Goal: Browse casually

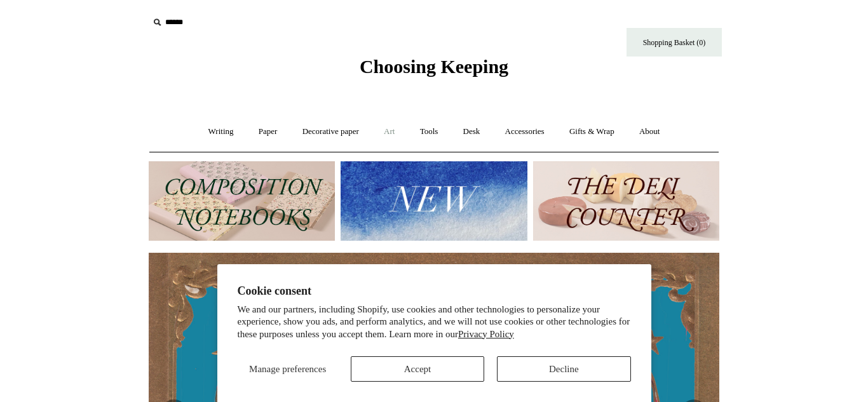
click at [392, 136] on link "Art +" at bounding box center [389, 132] width 34 height 34
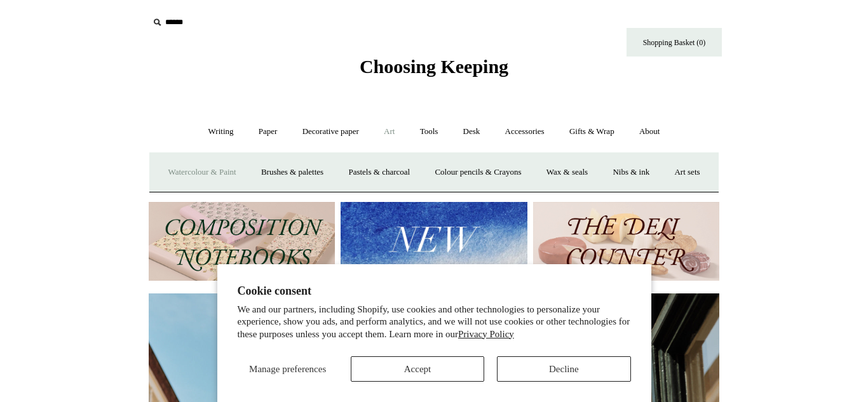
scroll to position [0, 571]
click at [242, 179] on link "Watercolour & Paint" at bounding box center [201, 173] width 91 height 34
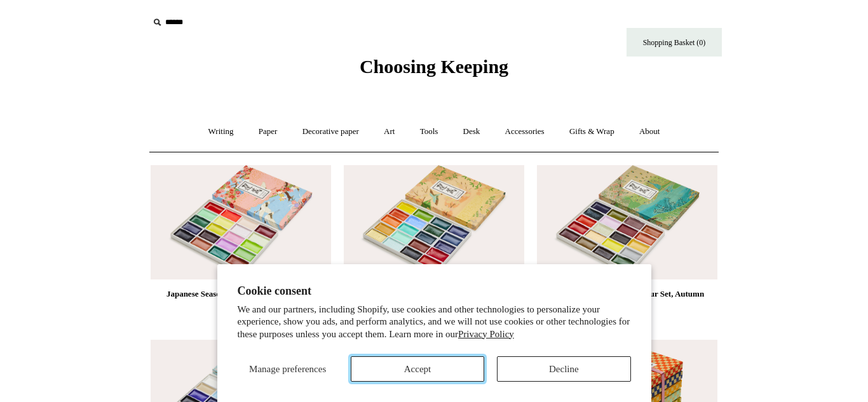
click at [470, 370] on button "Accept" at bounding box center [417, 368] width 133 height 25
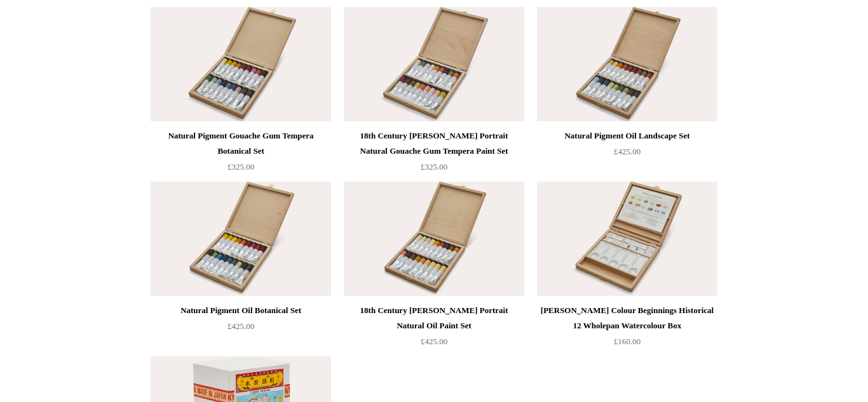
scroll to position [2599, 0]
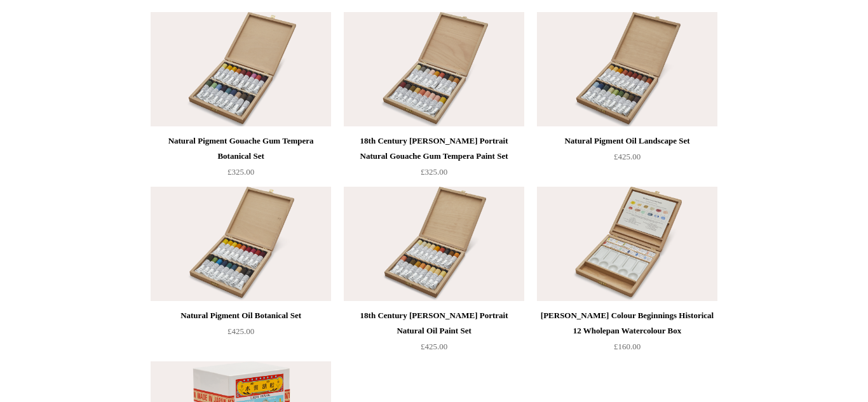
click at [187, 214] on img at bounding box center [241, 244] width 180 height 114
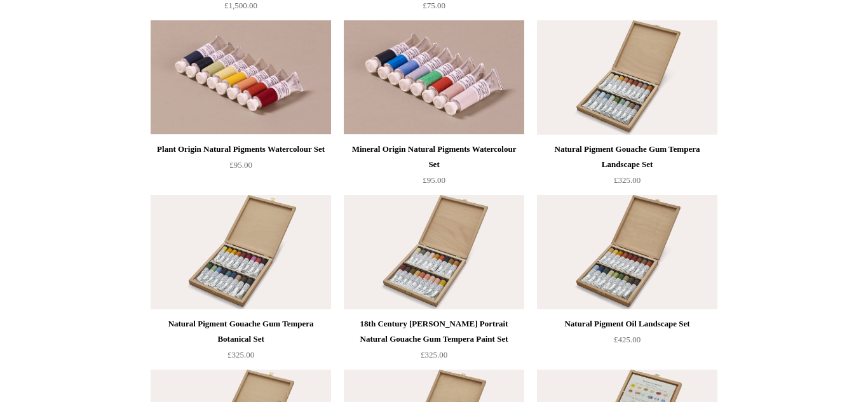
scroll to position [2384, 0]
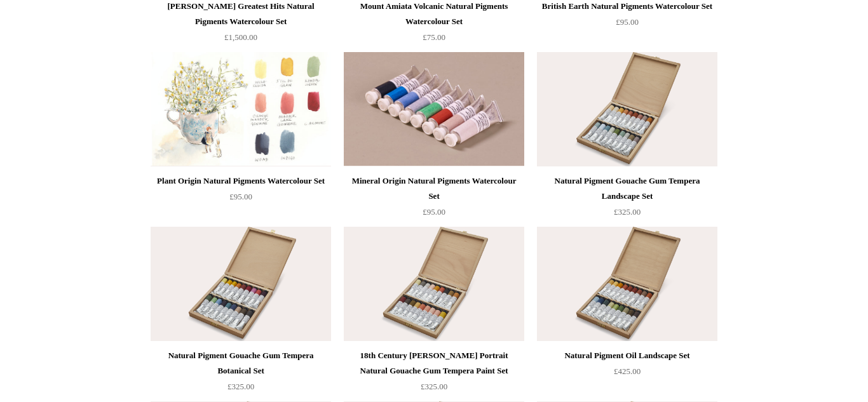
click at [282, 116] on img at bounding box center [241, 109] width 180 height 114
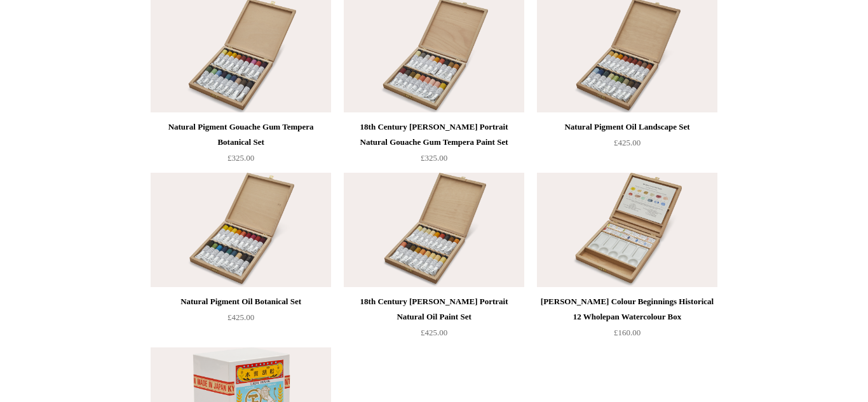
scroll to position [2638, 0]
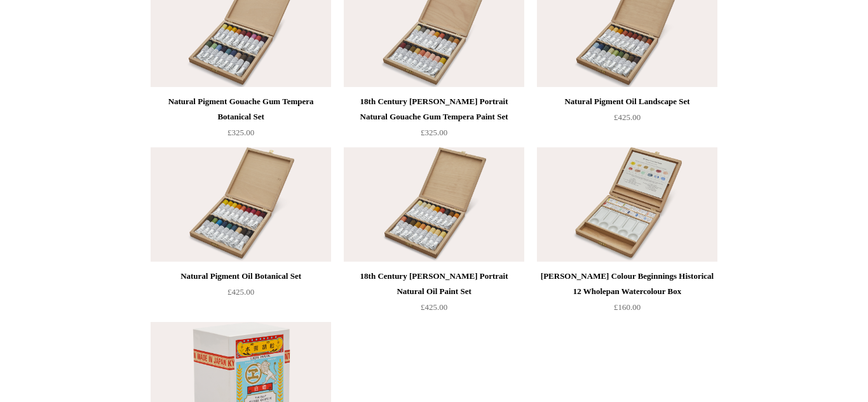
click at [190, 217] on img at bounding box center [241, 204] width 180 height 114
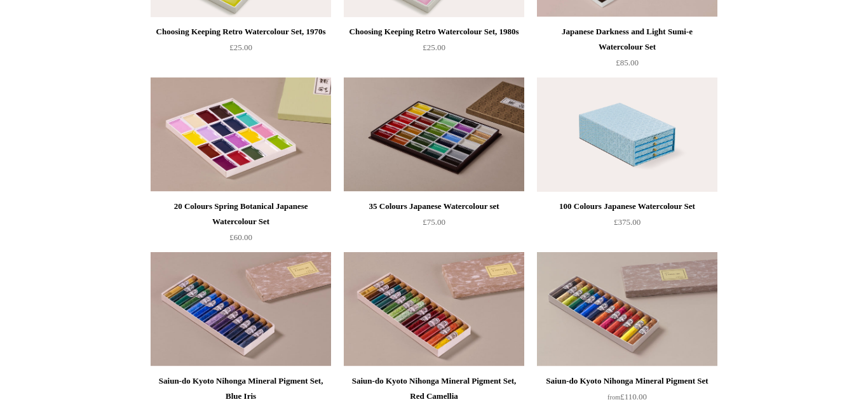
scroll to position [0, 0]
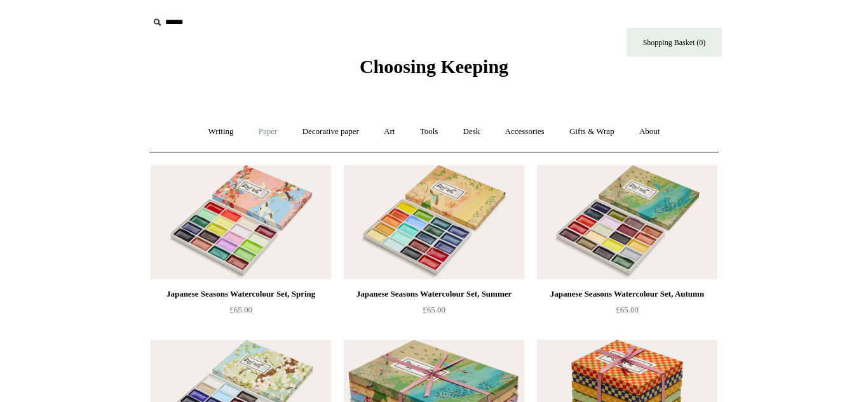
click at [263, 133] on link "Paper +" at bounding box center [268, 132] width 42 height 34
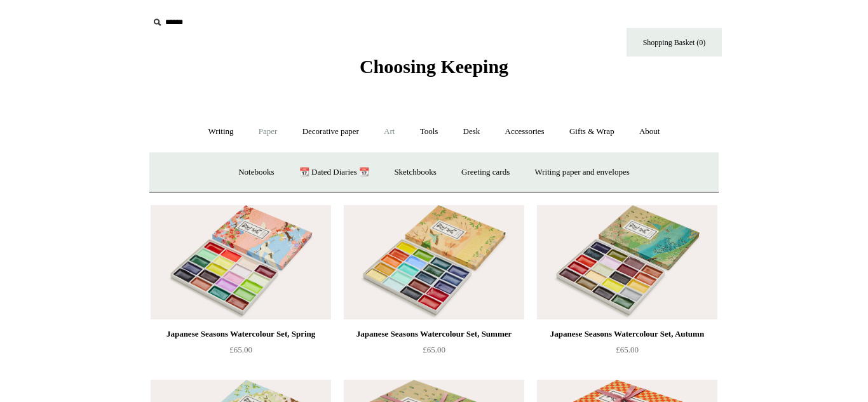
click at [389, 130] on link "Art +" at bounding box center [389, 132] width 34 height 34
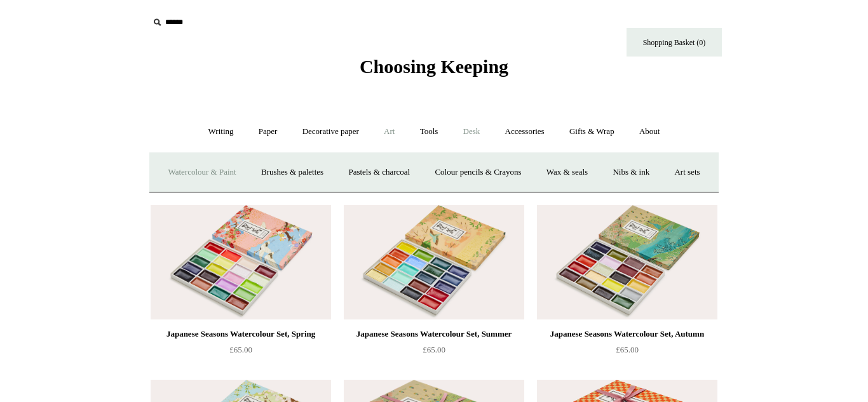
click at [483, 135] on link "Desk +" at bounding box center [472, 132] width 40 height 34
click at [535, 132] on link "Accessories +" at bounding box center [525, 132] width 62 height 34
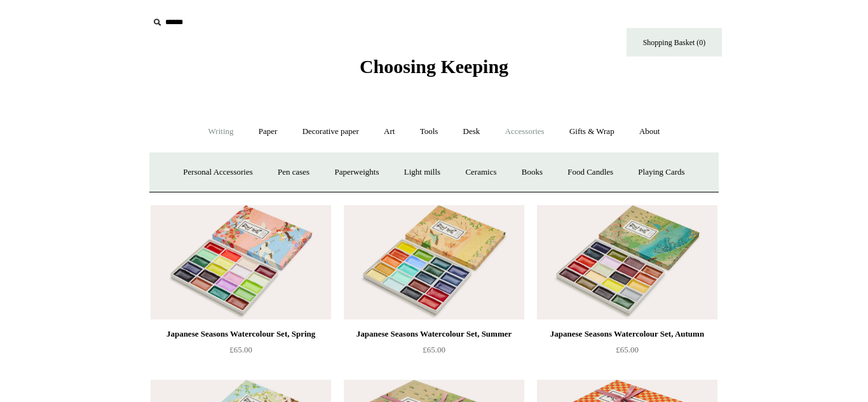
click at [228, 135] on link "Writing +" at bounding box center [221, 132] width 48 height 34
click at [247, 137] on link "Paper +" at bounding box center [268, 132] width 42 height 34
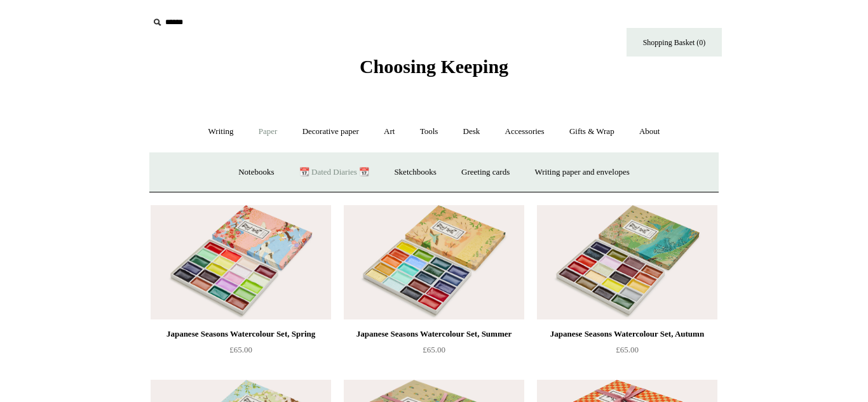
click at [339, 168] on link "📆 Dated Diaries 📆" at bounding box center [334, 173] width 93 height 34
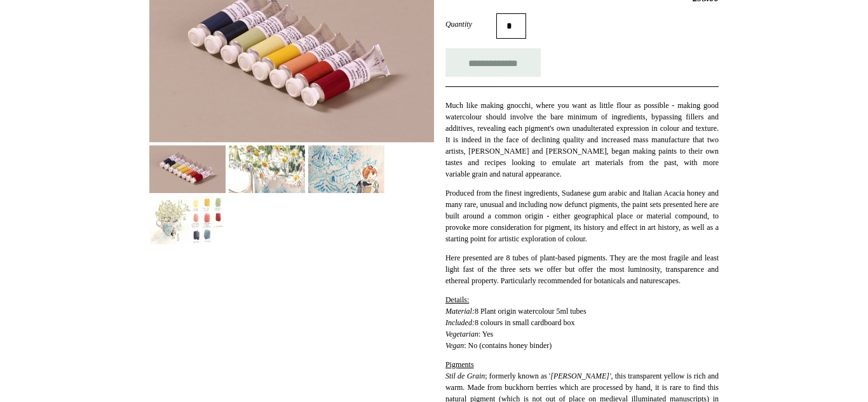
scroll to position [229, 0]
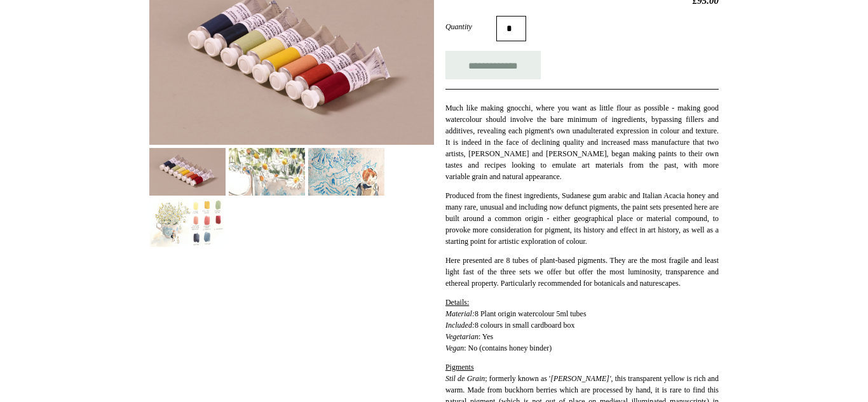
click at [243, 184] on img at bounding box center [267, 172] width 76 height 48
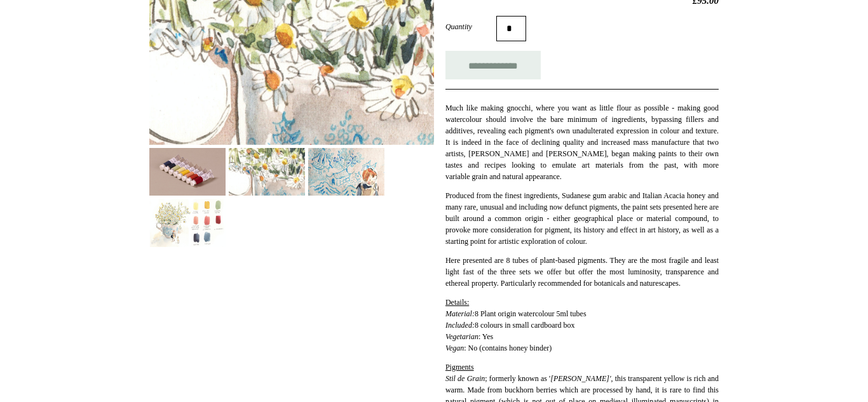
click at [373, 166] on img at bounding box center [346, 172] width 76 height 48
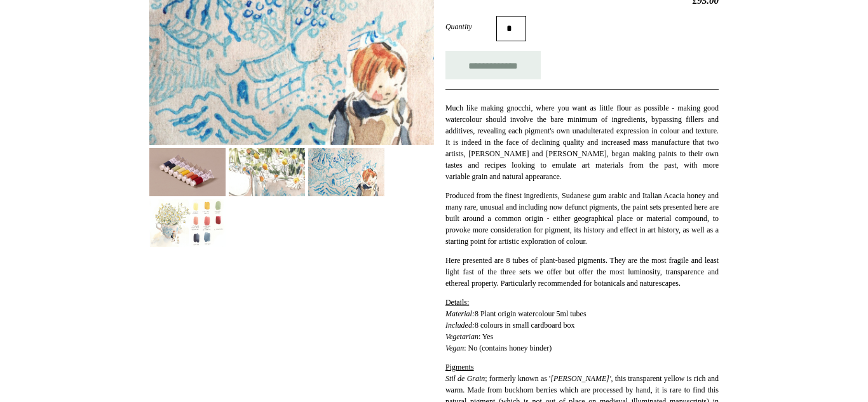
click at [192, 217] on img at bounding box center [187, 223] width 76 height 48
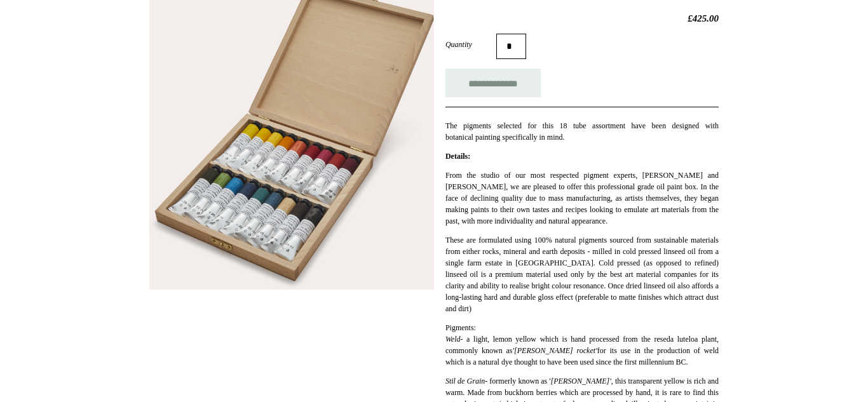
scroll to position [205, 0]
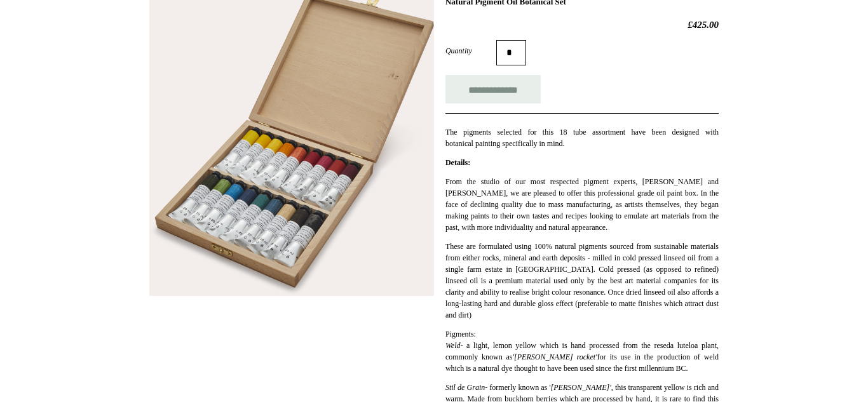
click at [280, 191] on img at bounding box center [291, 143] width 285 height 306
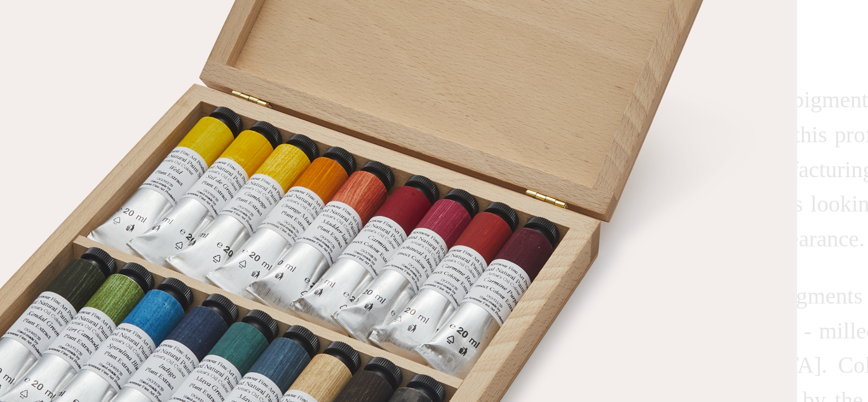
click at [592, 153] on div at bounding box center [591, 201] width 13 height 326
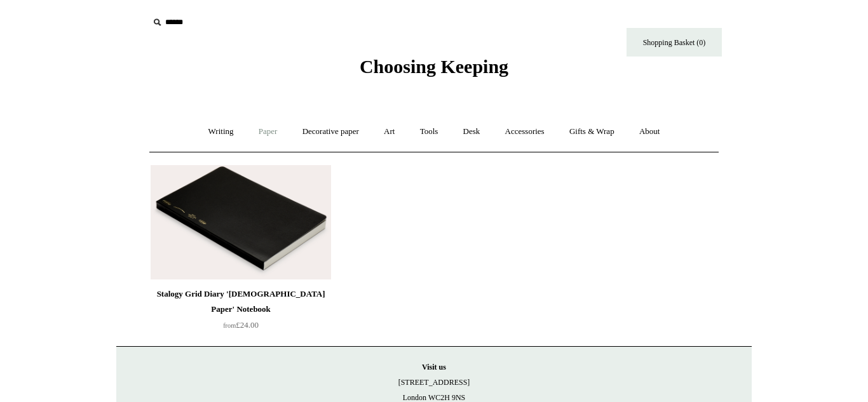
click at [253, 132] on link "Paper +" at bounding box center [268, 132] width 42 height 34
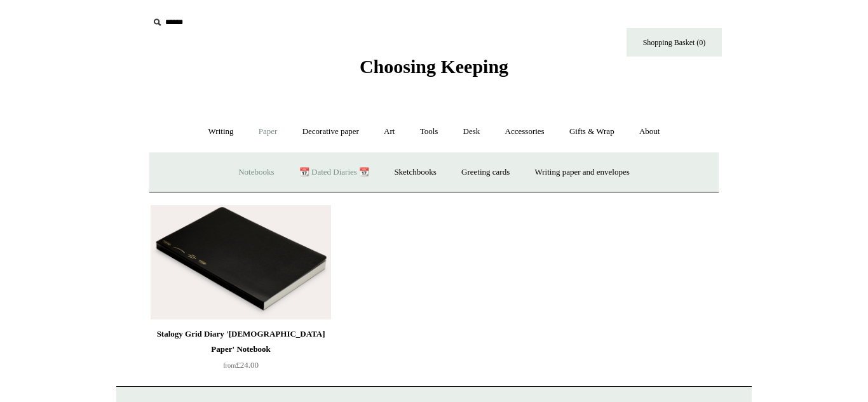
click at [251, 170] on link "Notebooks +" at bounding box center [256, 173] width 58 height 34
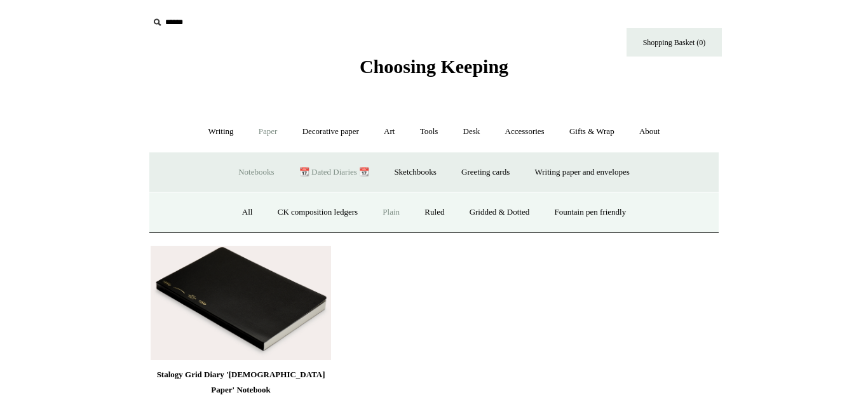
click at [389, 215] on link "Plain" at bounding box center [391, 213] width 40 height 34
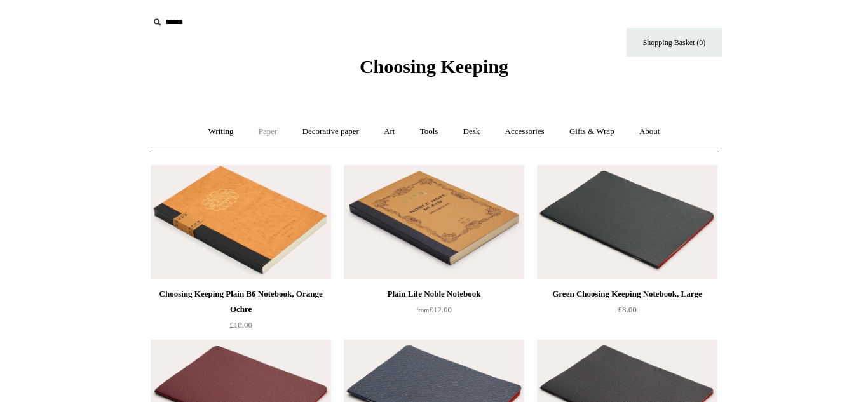
click at [268, 130] on link "Paper +" at bounding box center [268, 132] width 42 height 34
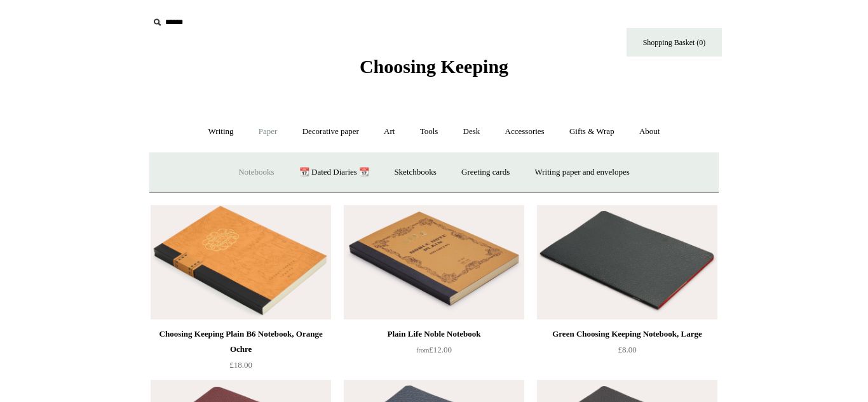
click at [252, 169] on link "Notebooks +" at bounding box center [256, 173] width 58 height 34
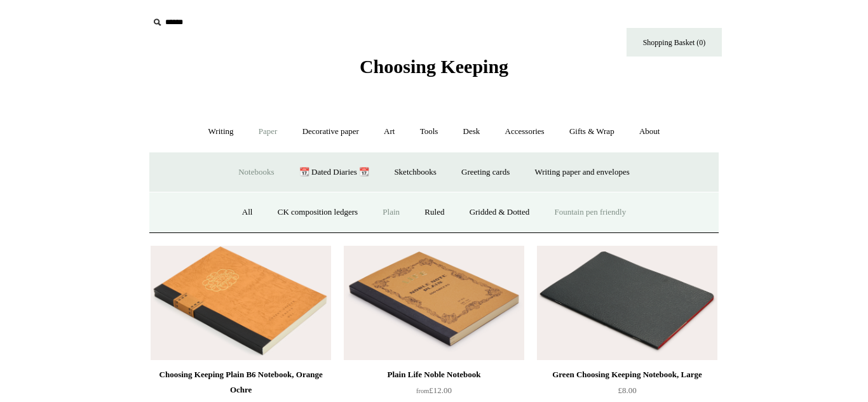
click at [570, 205] on link "Fountain pen friendly" at bounding box center [590, 213] width 95 height 34
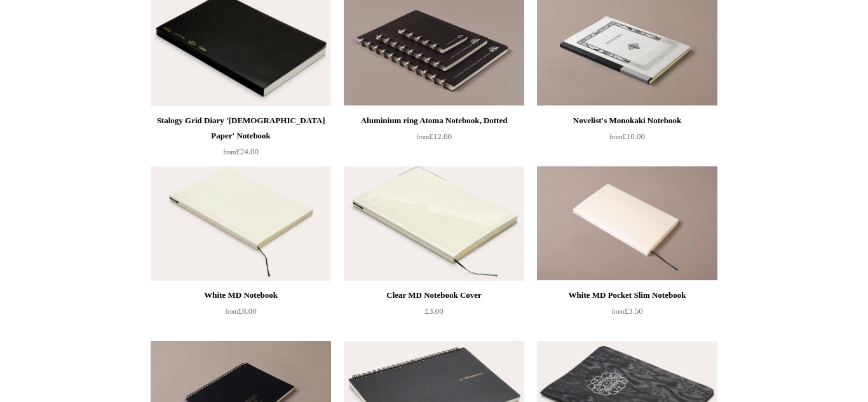
scroll to position [440, 0]
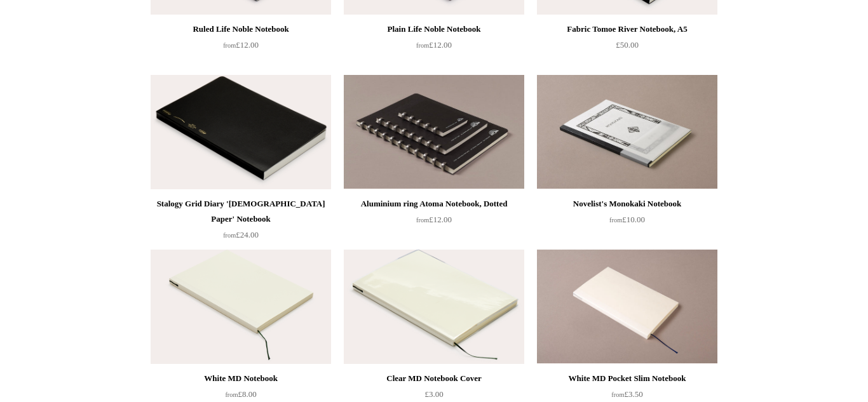
click at [232, 159] on img at bounding box center [241, 132] width 180 height 114
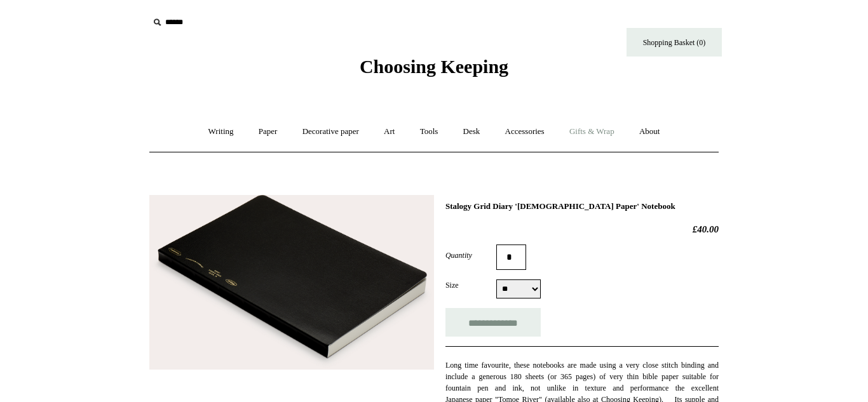
click at [583, 128] on link "Gifts & Wrap +" at bounding box center [592, 132] width 68 height 34
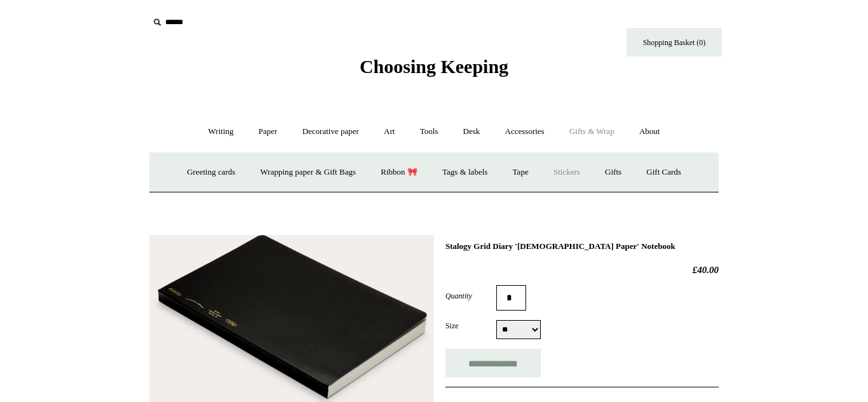
click at [584, 173] on link "Stickers" at bounding box center [567, 173] width 50 height 34
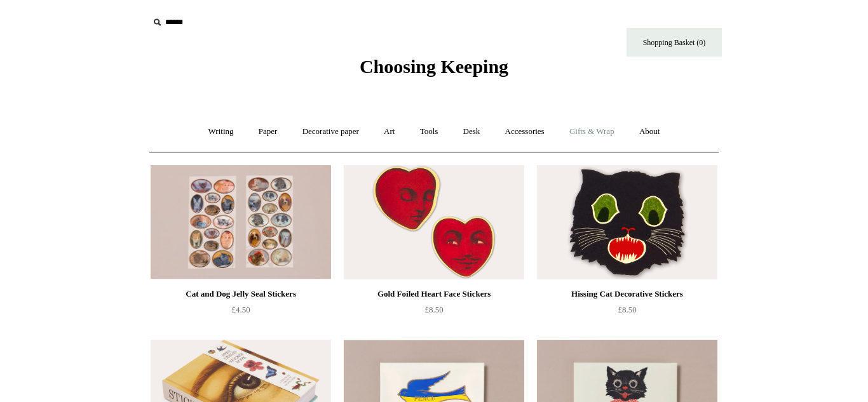
click at [586, 131] on link "Gifts & Wrap +" at bounding box center [592, 132] width 68 height 34
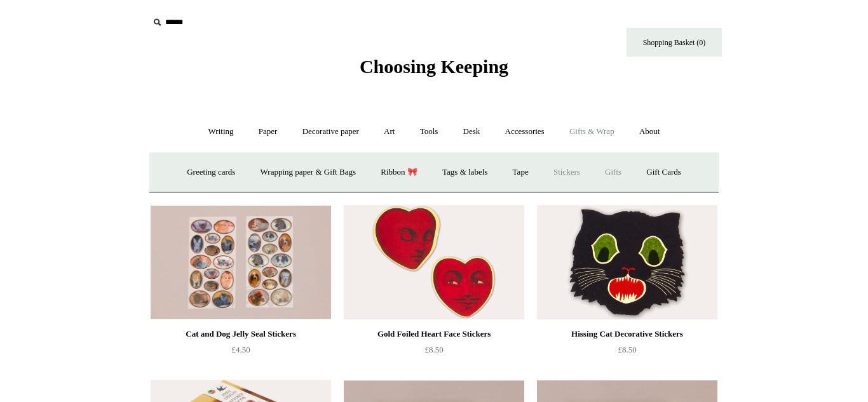
click at [611, 165] on link "Gifts +" at bounding box center [612, 173] width 39 height 34
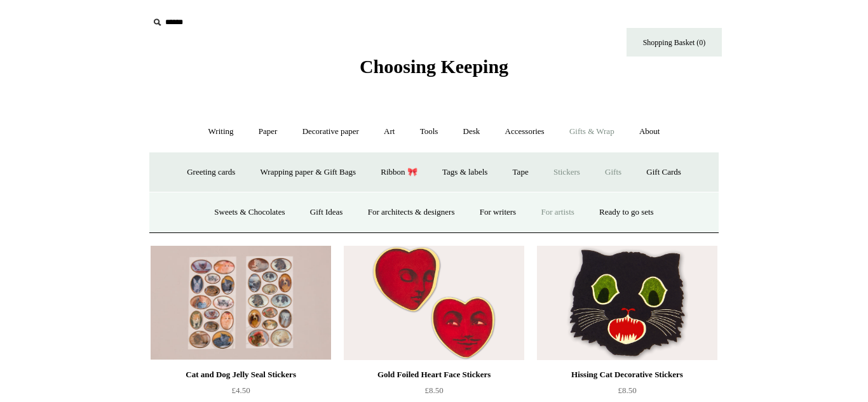
click at [574, 216] on link "For artists" at bounding box center [557, 213] width 56 height 34
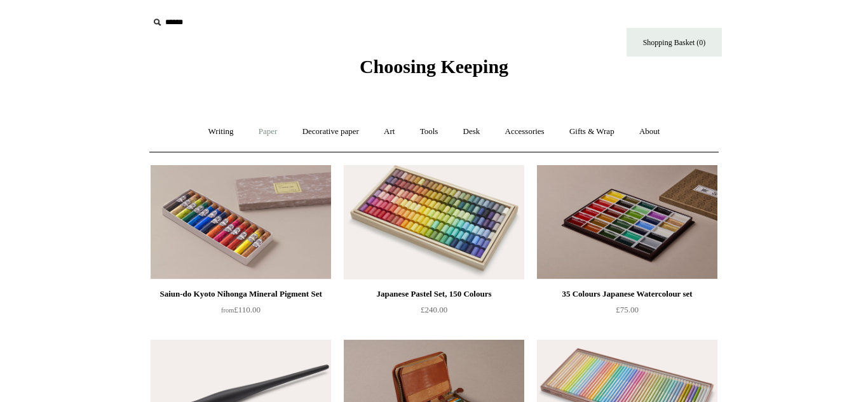
click at [264, 137] on link "Paper +" at bounding box center [268, 132] width 42 height 34
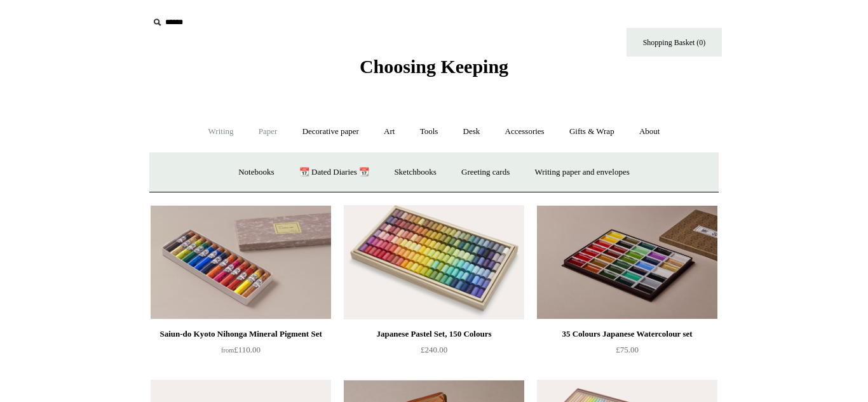
click at [202, 135] on link "Writing +" at bounding box center [221, 132] width 48 height 34
